Goal: Transaction & Acquisition: Book appointment/travel/reservation

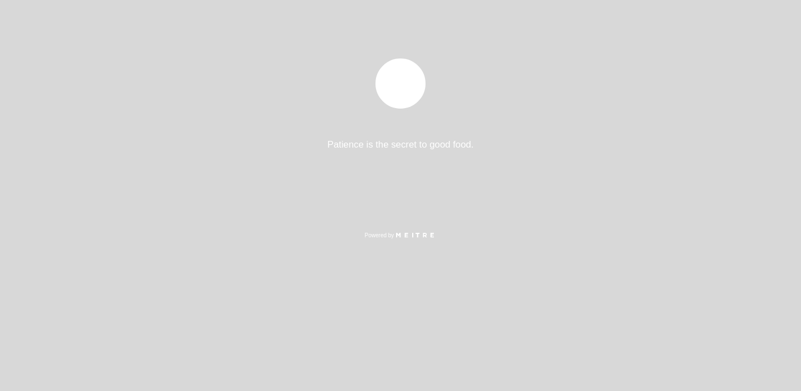
select select "es"
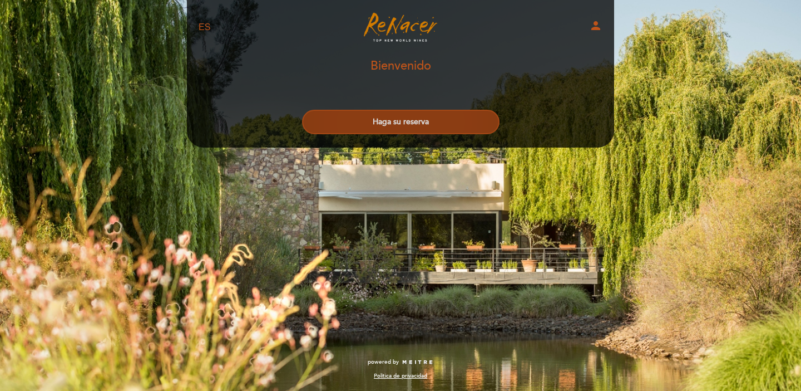
click at [435, 122] on button "Haga su reserva" at bounding box center [400, 122] width 197 height 24
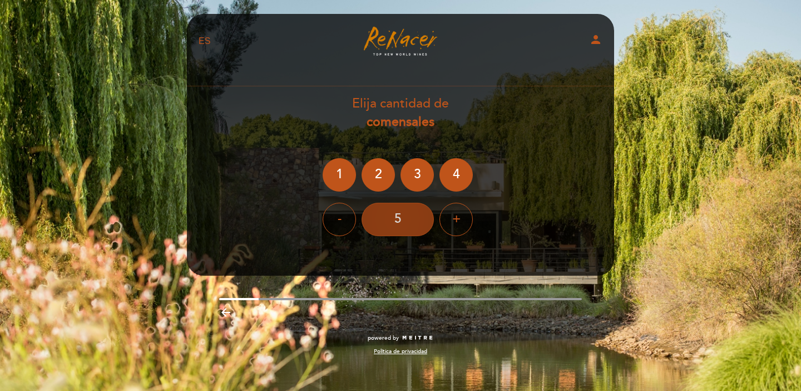
click at [408, 218] on div "5" at bounding box center [398, 218] width 72 height 33
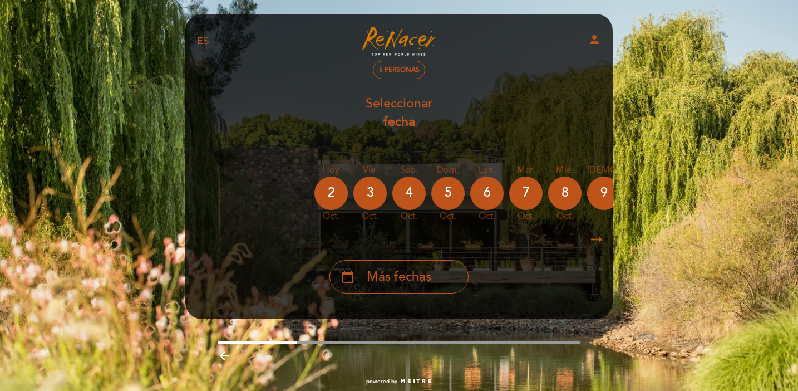
click at [595, 237] on icon "arrow_right_alt" at bounding box center [596, 240] width 17 height 24
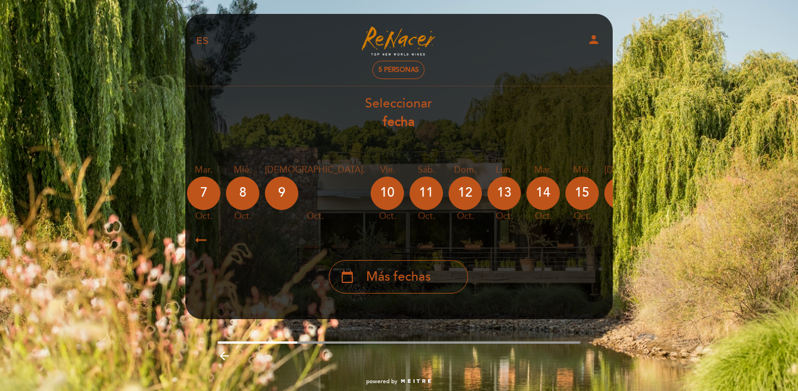
scroll to position [0, 324]
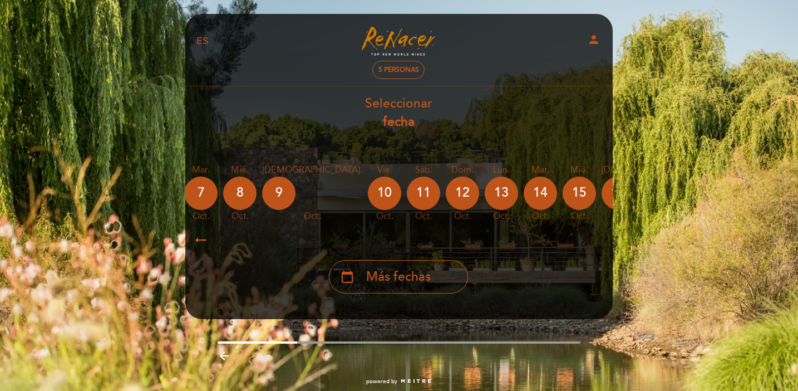
click at [595, 237] on icon "arrow_right_alt" at bounding box center [595, 240] width 17 height 24
click at [717, 198] on icon "calendar_today" at bounding box center [723, 192] width 13 height 19
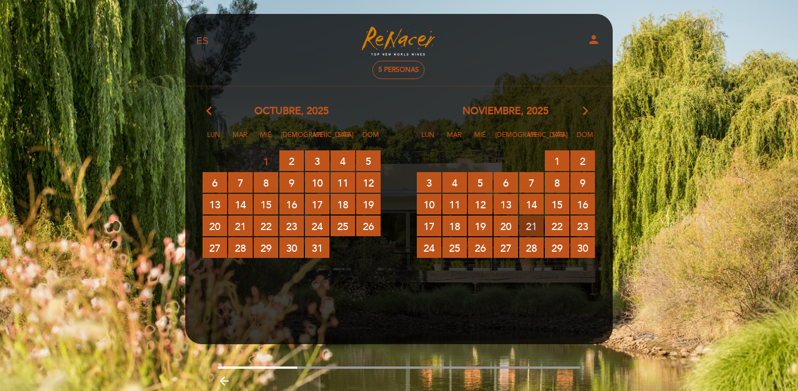
click at [533, 224] on span "21 RESERVAS DISPONIBLES" at bounding box center [531, 225] width 24 height 21
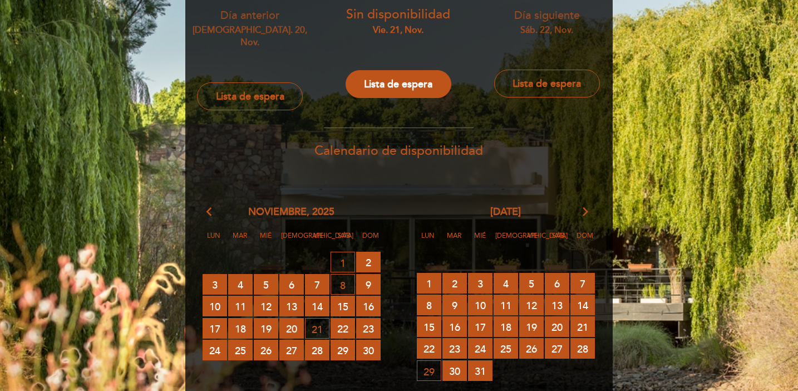
scroll to position [67, 0]
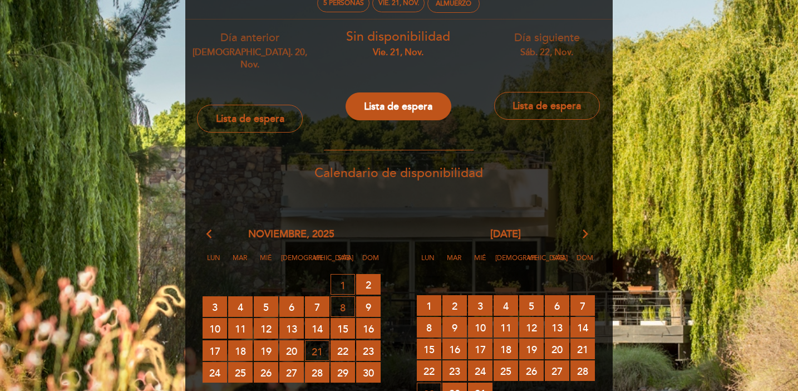
click at [559, 50] on div "sáb. 22, nov." at bounding box center [547, 52] width 132 height 13
click at [551, 42] on div "Día siguiente sáb. 22, nov." at bounding box center [547, 44] width 132 height 28
